Goal: Information Seeking & Learning: Learn about a topic

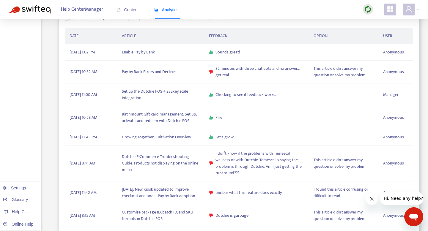
scroll to position [199, 0]
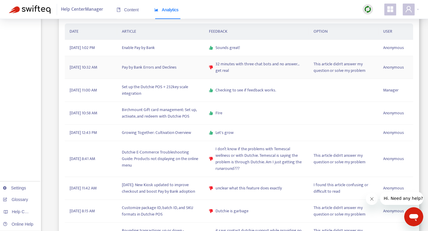
click at [257, 63] on span "32 minutes with three chat bots and no answer… get real" at bounding box center [259, 67] width 88 height 13
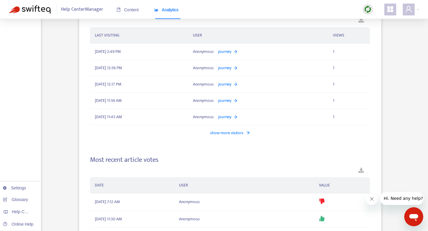
scroll to position [730, 0]
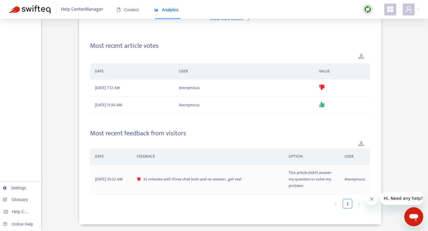
click at [189, 184] on td "32 minutes with three chat bots and no answer… get real" at bounding box center [207, 179] width 151 height 29
click at [42, 7] on img at bounding box center [30, 9] width 42 height 8
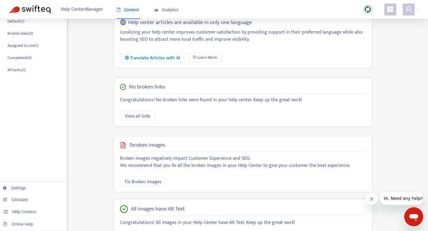
scroll to position [144, 0]
